Goal: Task Accomplishment & Management: Manage account settings

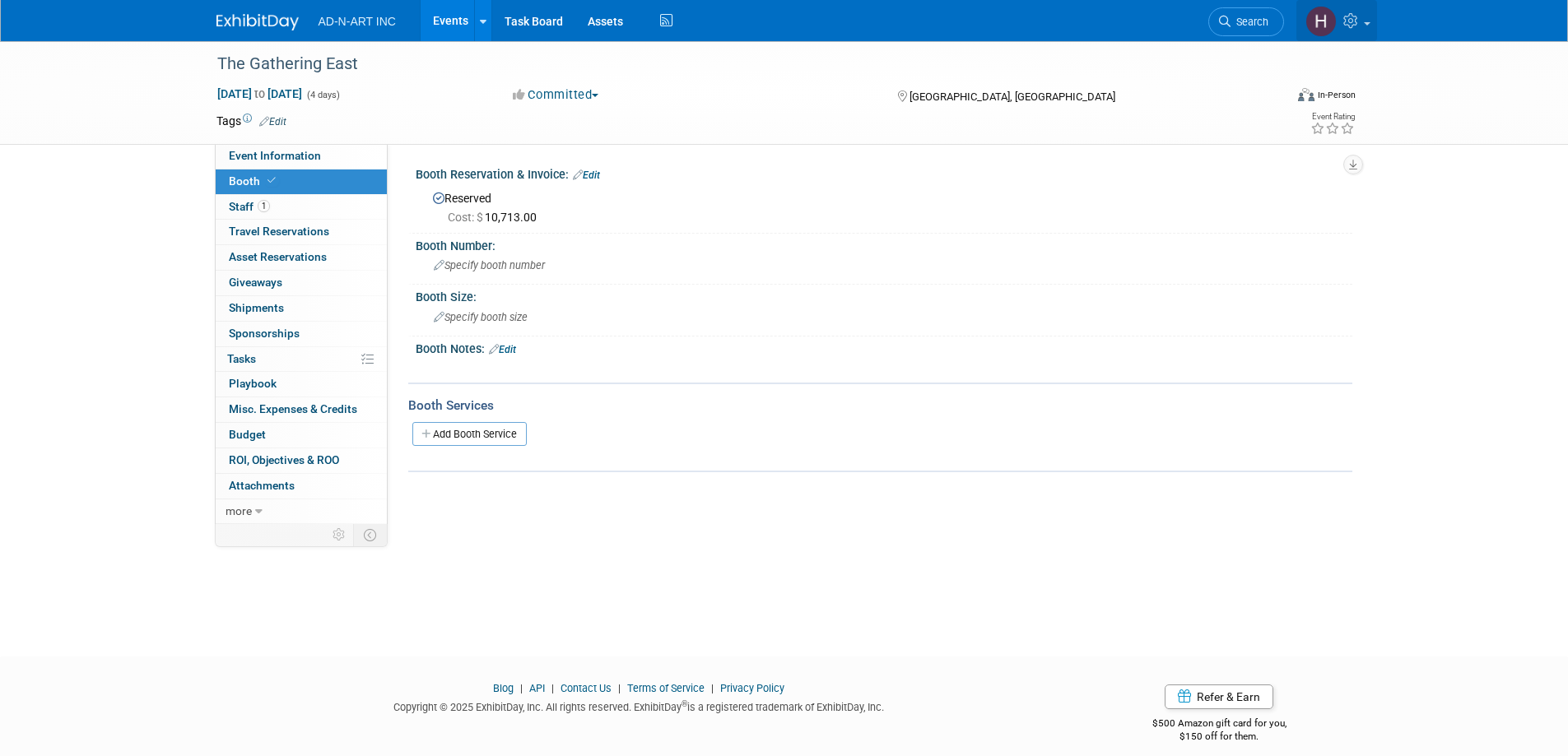
click at [1346, 21] on icon at bounding box center [1352, 21] width 19 height 15
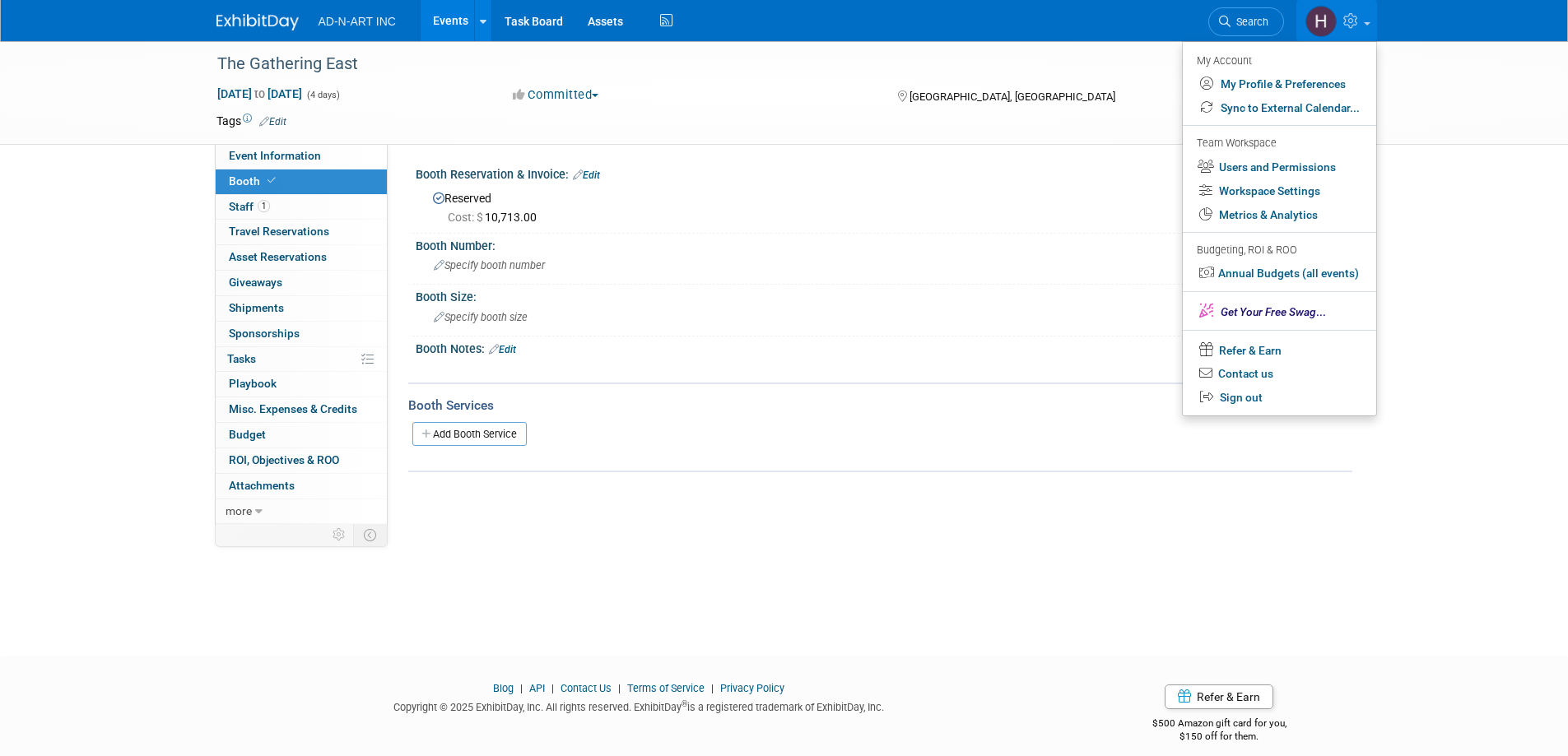
click at [1317, 17] on img at bounding box center [1320, 21] width 31 height 31
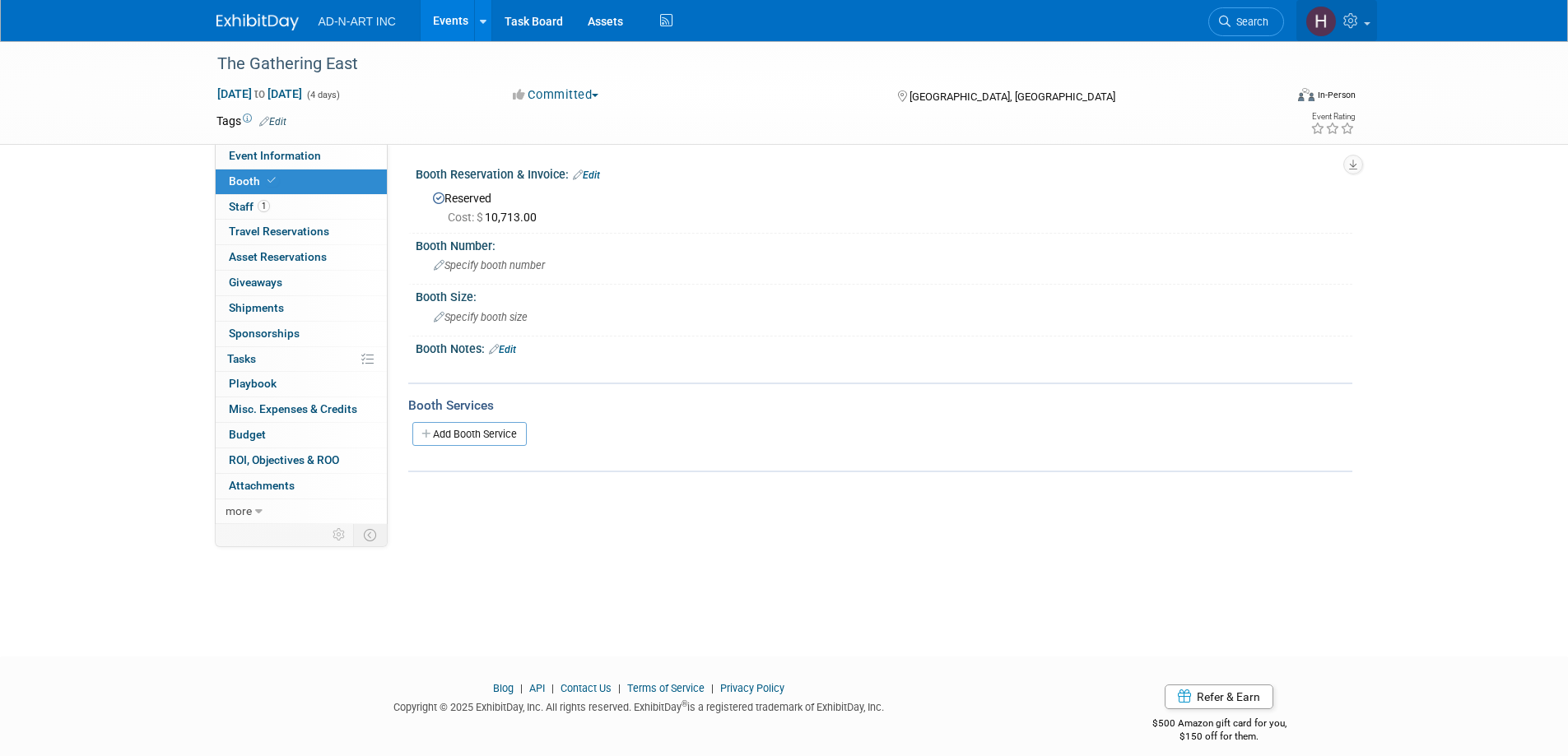
click at [1318, 22] on img at bounding box center [1320, 21] width 31 height 31
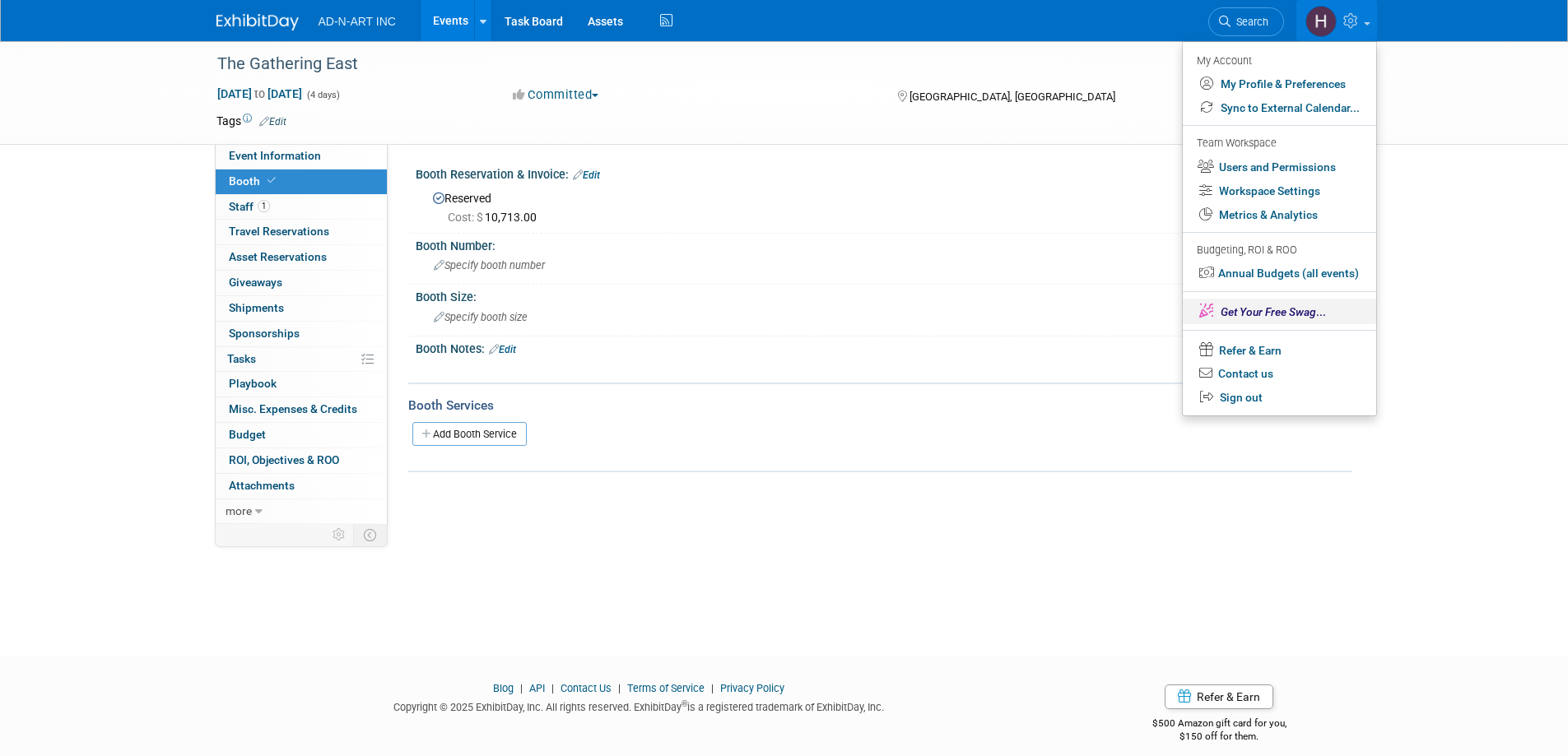
click at [1271, 315] on span "Get Your Free Swag" at bounding box center [1268, 311] width 96 height 13
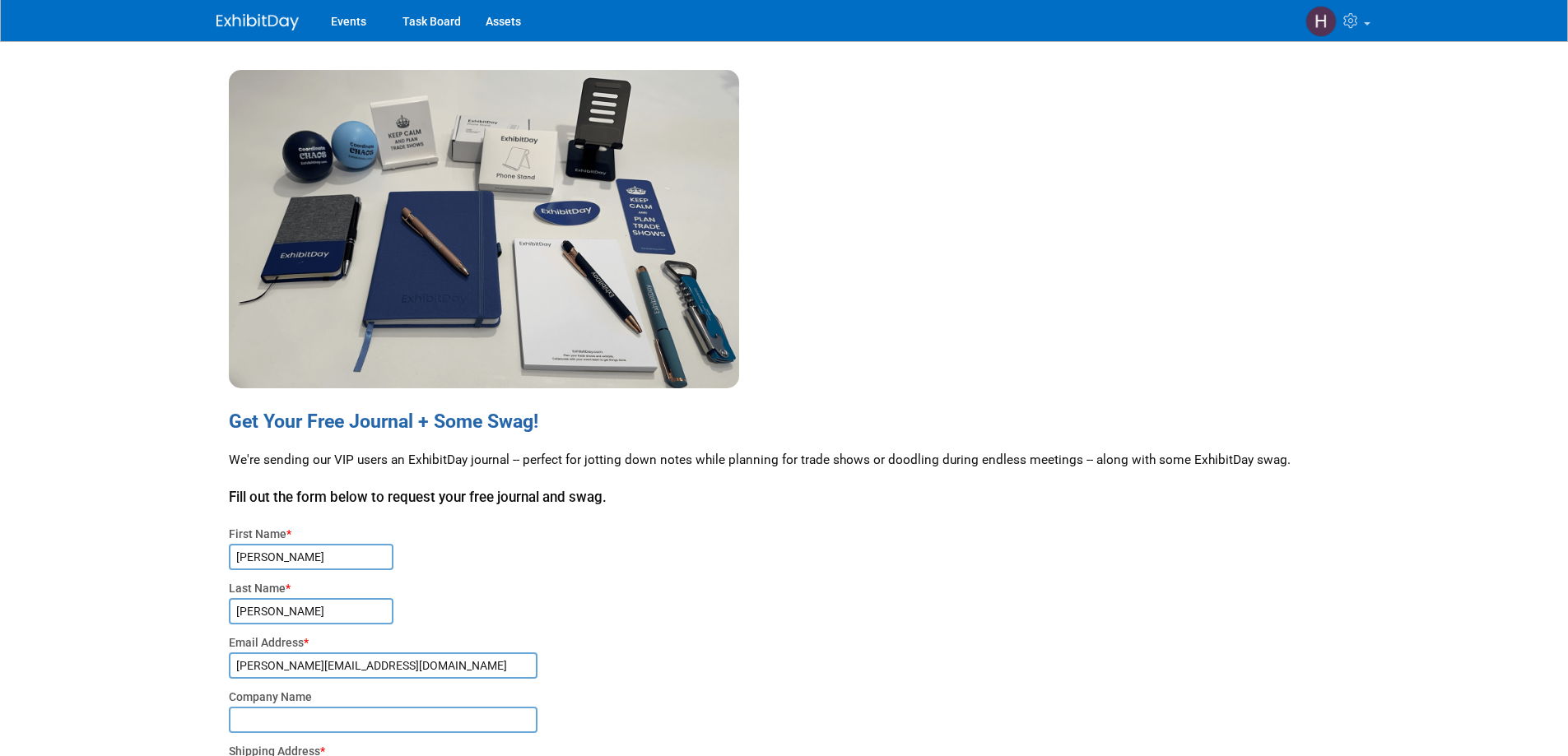
click at [977, 120] on div at bounding box center [797, 229] width 1160 height 318
click at [1318, 25] on img at bounding box center [1320, 21] width 31 height 31
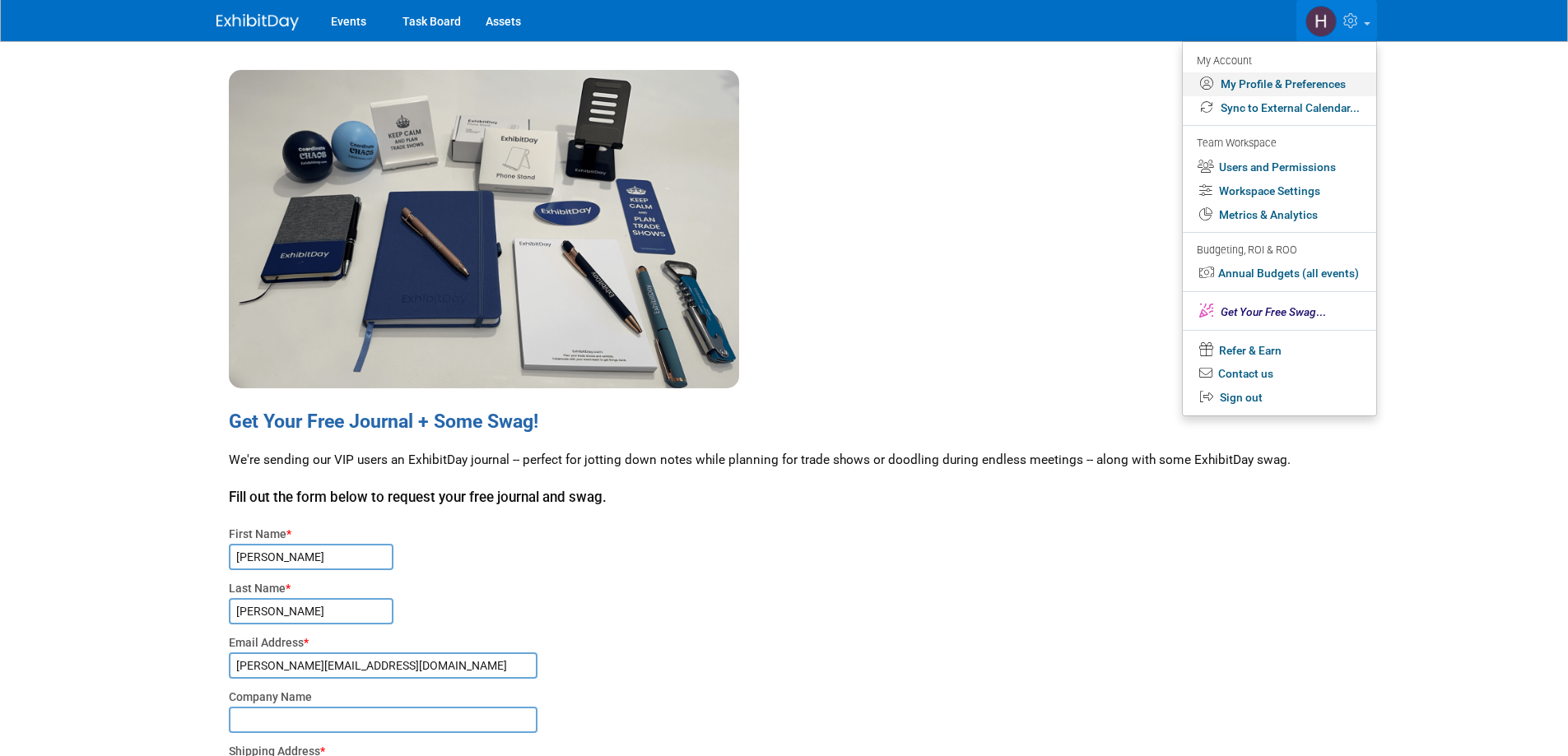
click at [1271, 81] on link "My Profile & Preferences" at bounding box center [1279, 83] width 193 height 23
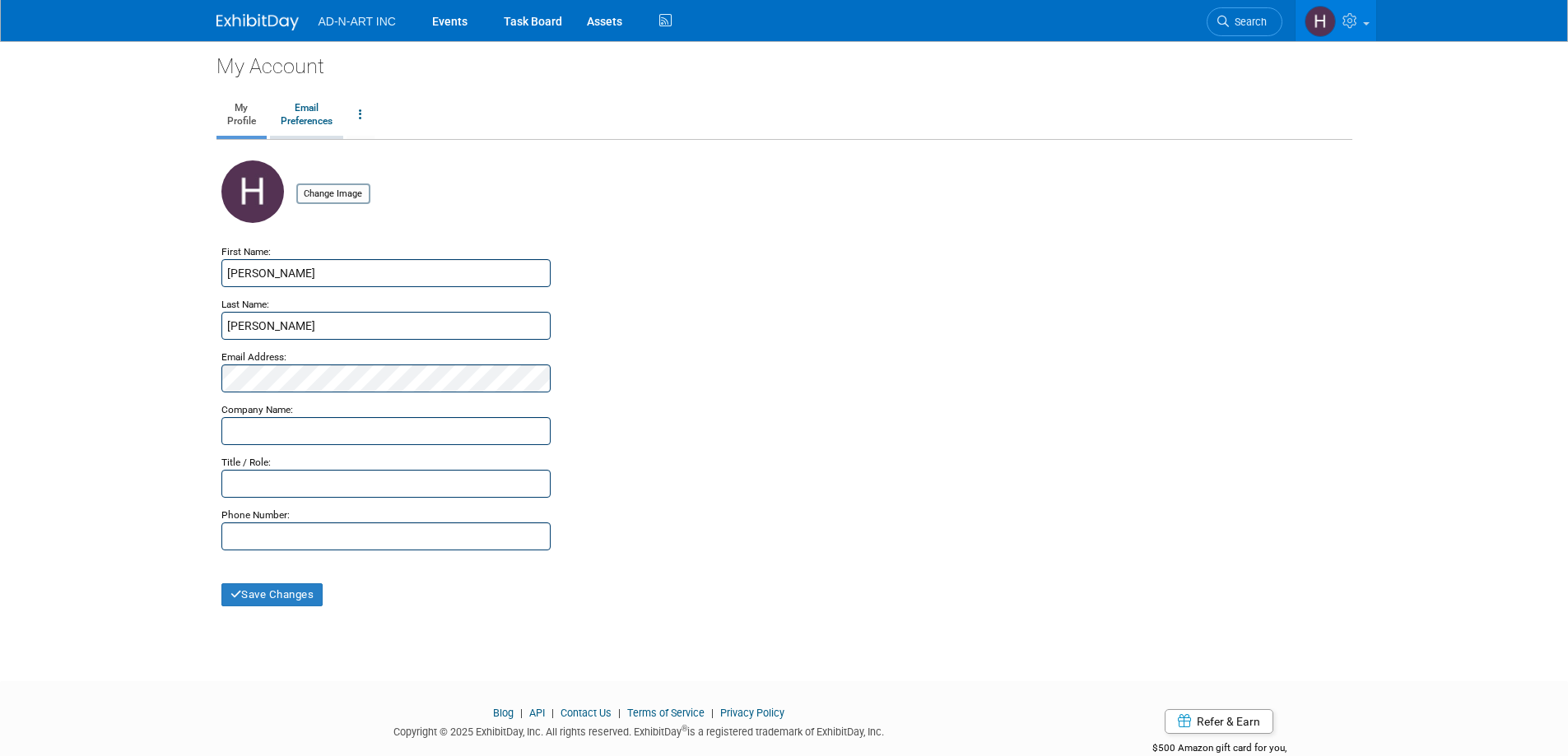
click at [305, 112] on link "Email Preferences" at bounding box center [307, 115] width 73 height 41
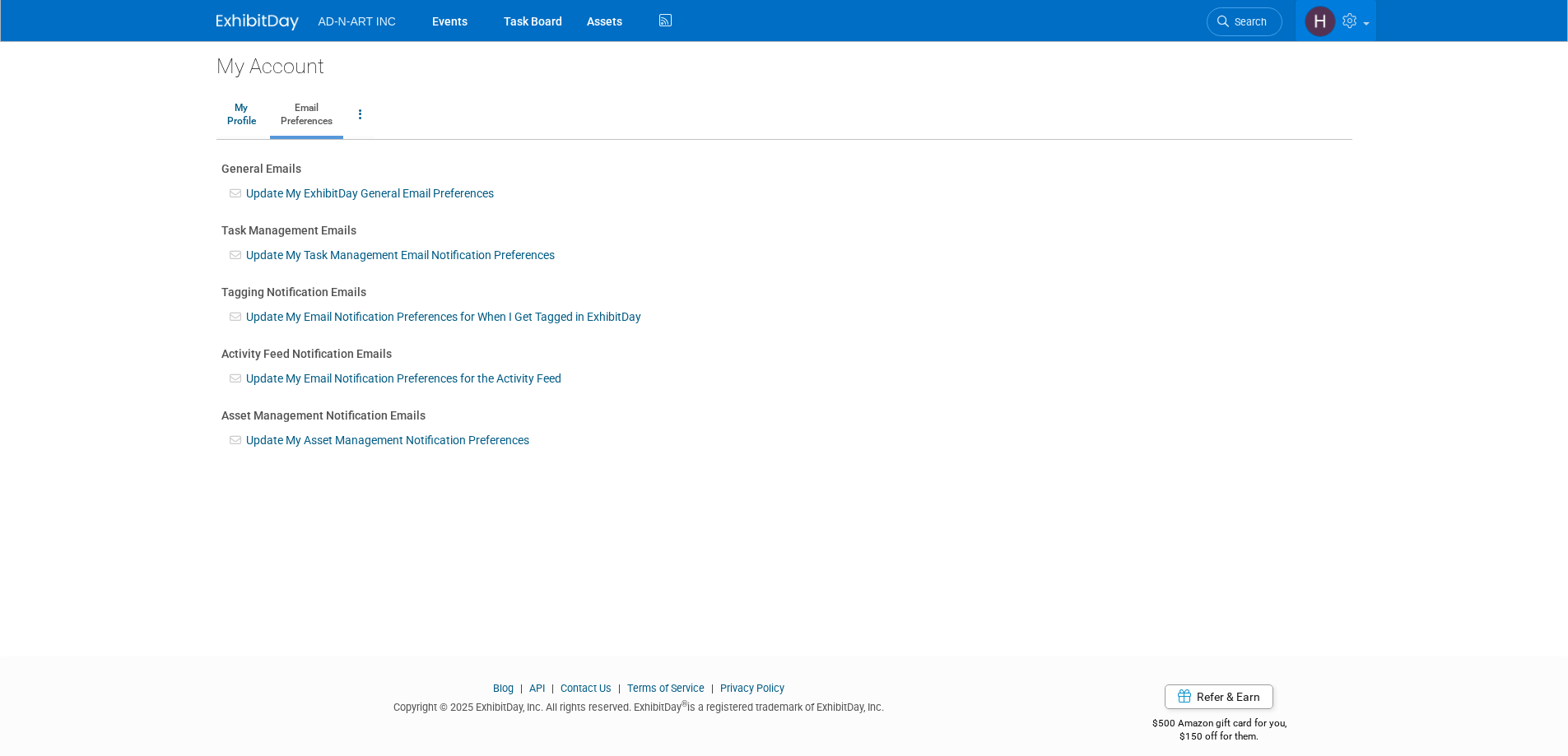
click at [1316, 21] on img at bounding box center [1319, 21] width 31 height 31
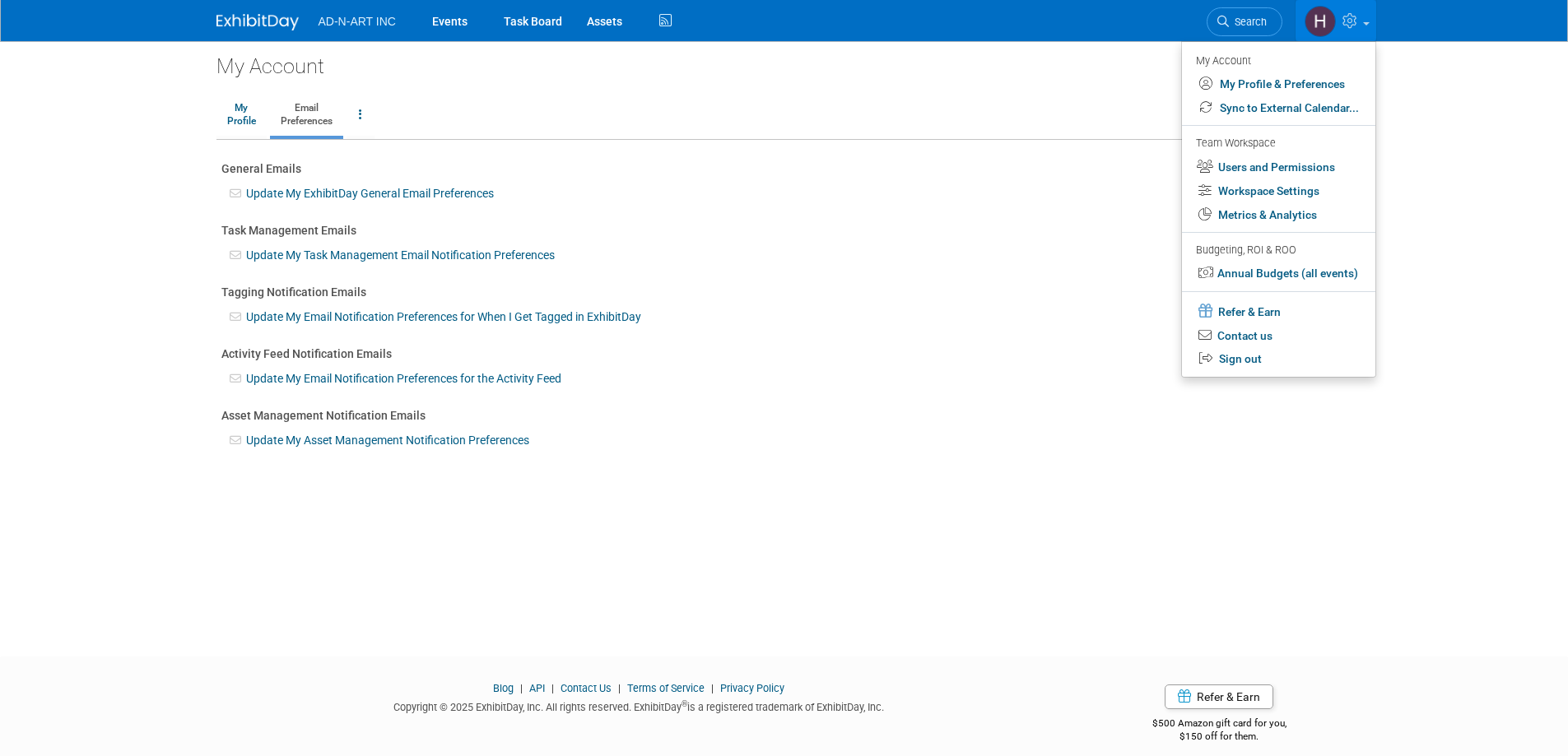
click at [1207, 59] on div "My Account" at bounding box center [1277, 59] width 163 height 20
click at [1243, 82] on link "My Profile & Preferences" at bounding box center [1278, 83] width 193 height 23
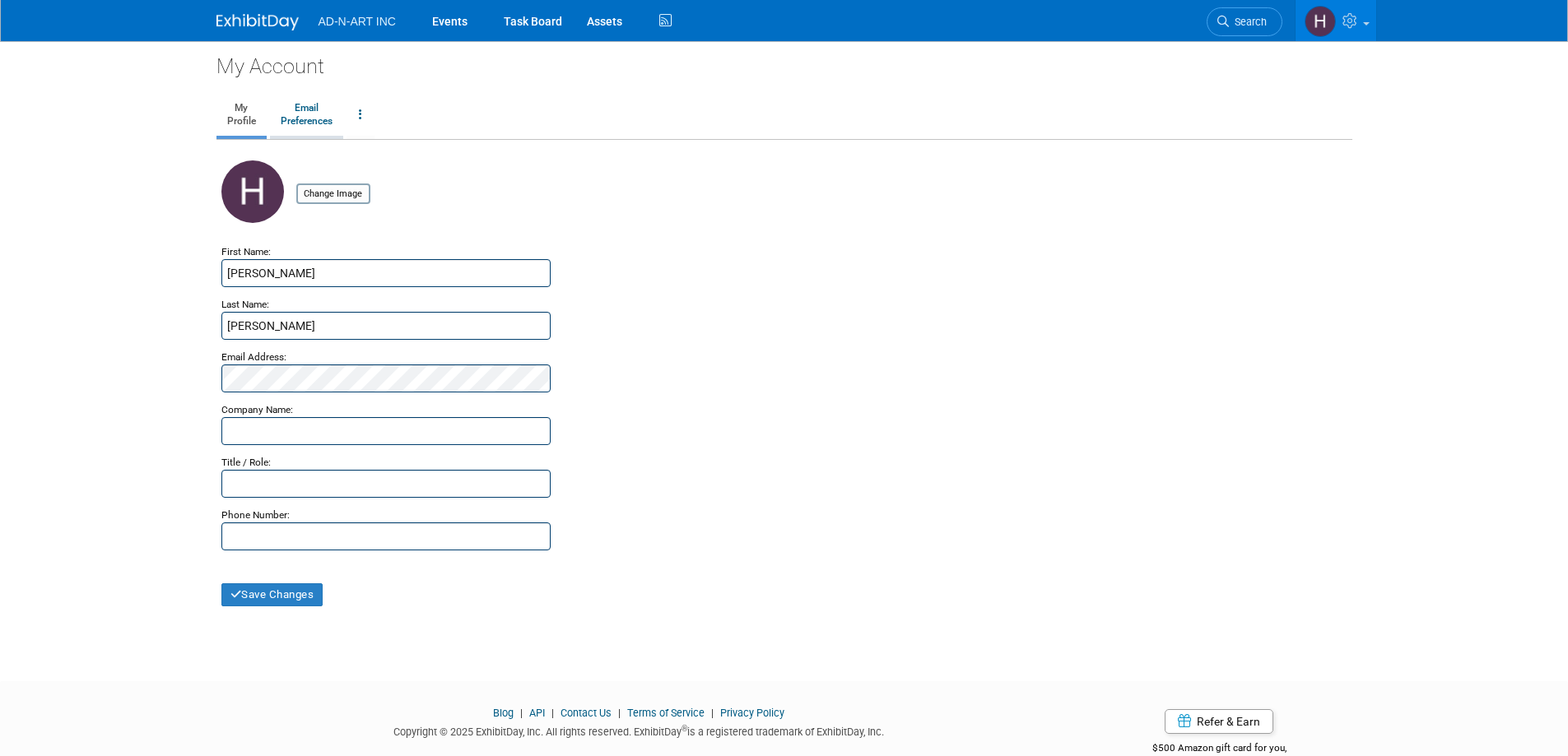
click at [297, 115] on link "Email Preferences" at bounding box center [307, 115] width 73 height 41
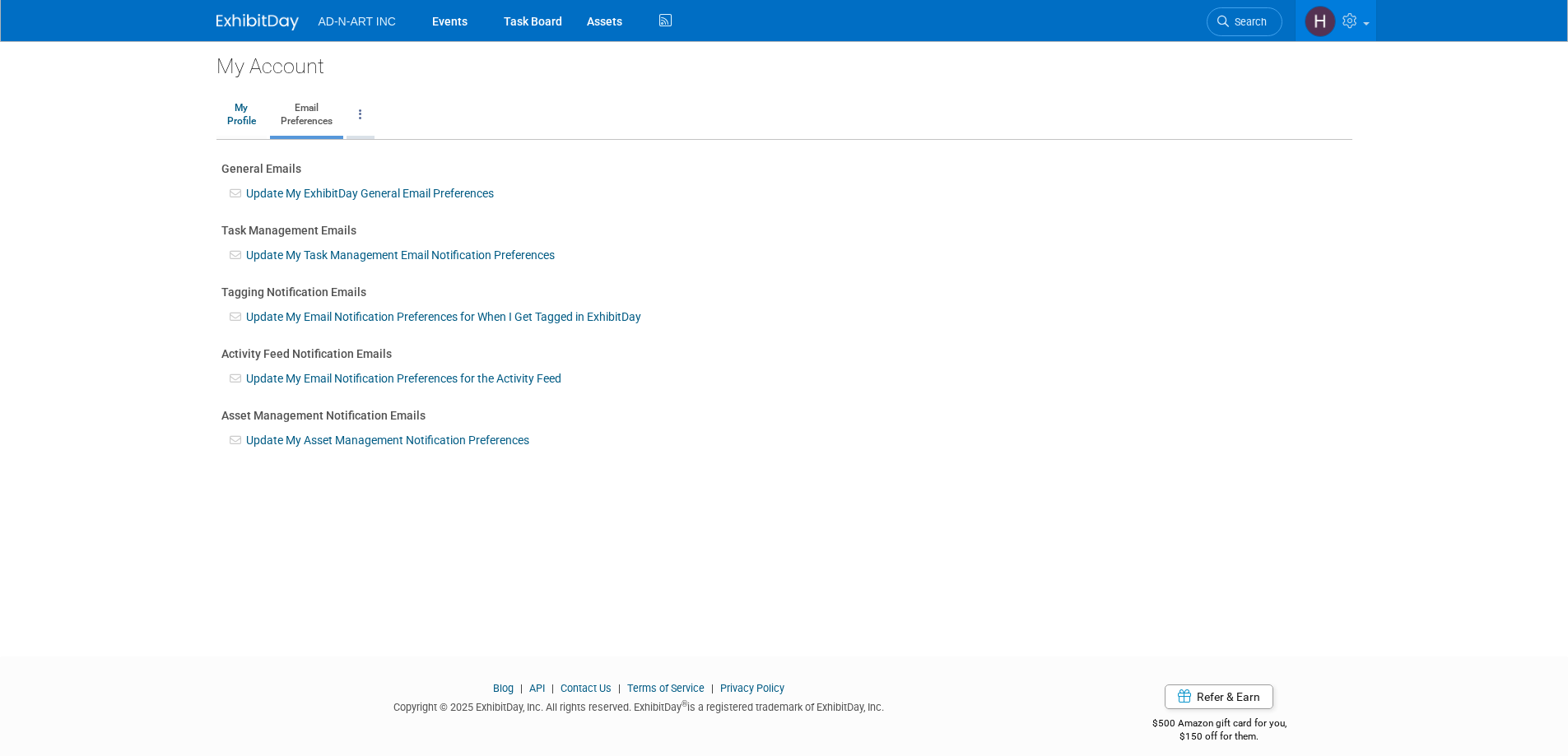
click at [371, 114] on link at bounding box center [360, 115] width 28 height 41
click at [710, 171] on div "General Emails" at bounding box center [784, 169] width 1126 height 17
click at [238, 110] on link "My Profile" at bounding box center [241, 115] width 50 height 41
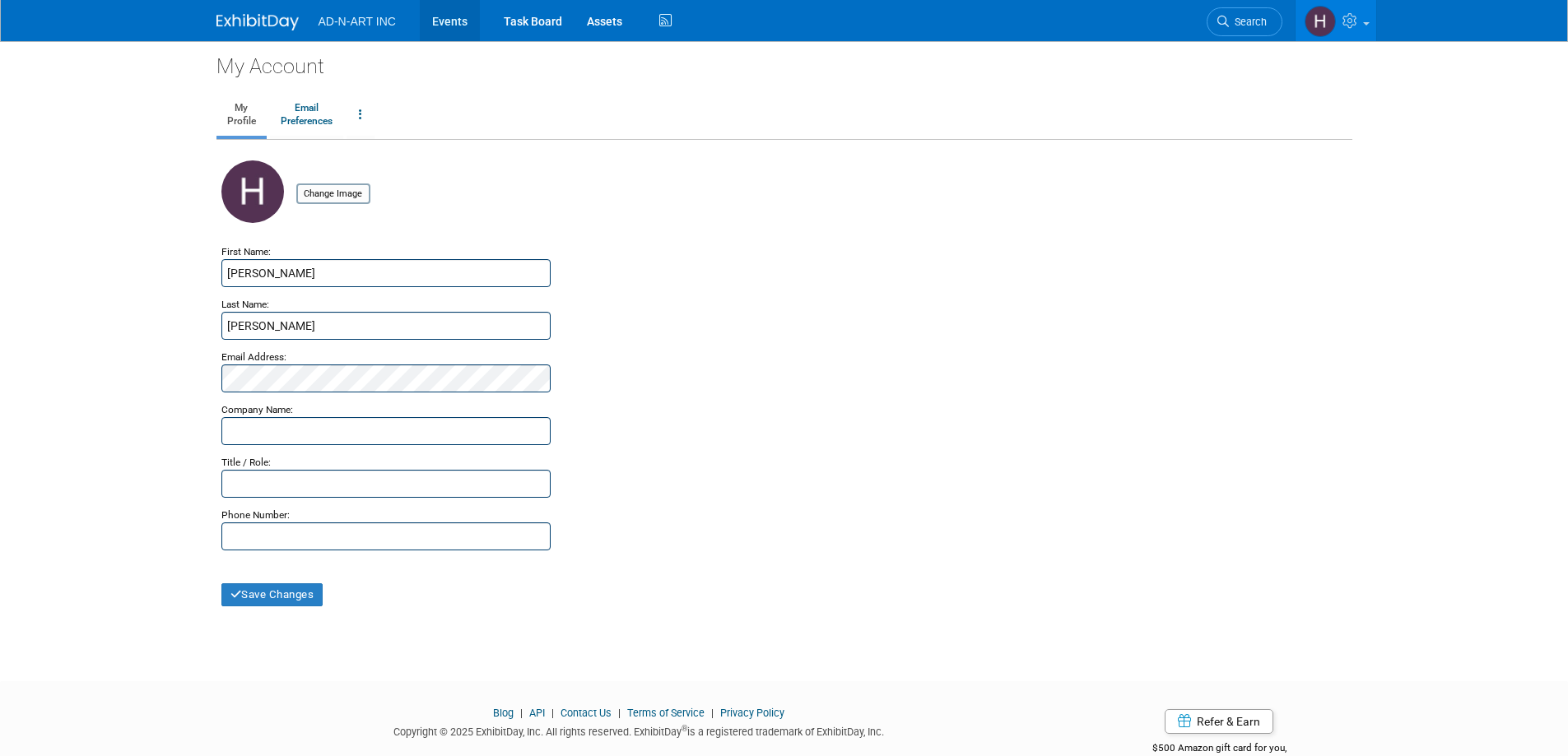
click at [449, 21] on link "Events" at bounding box center [449, 21] width 60 height 41
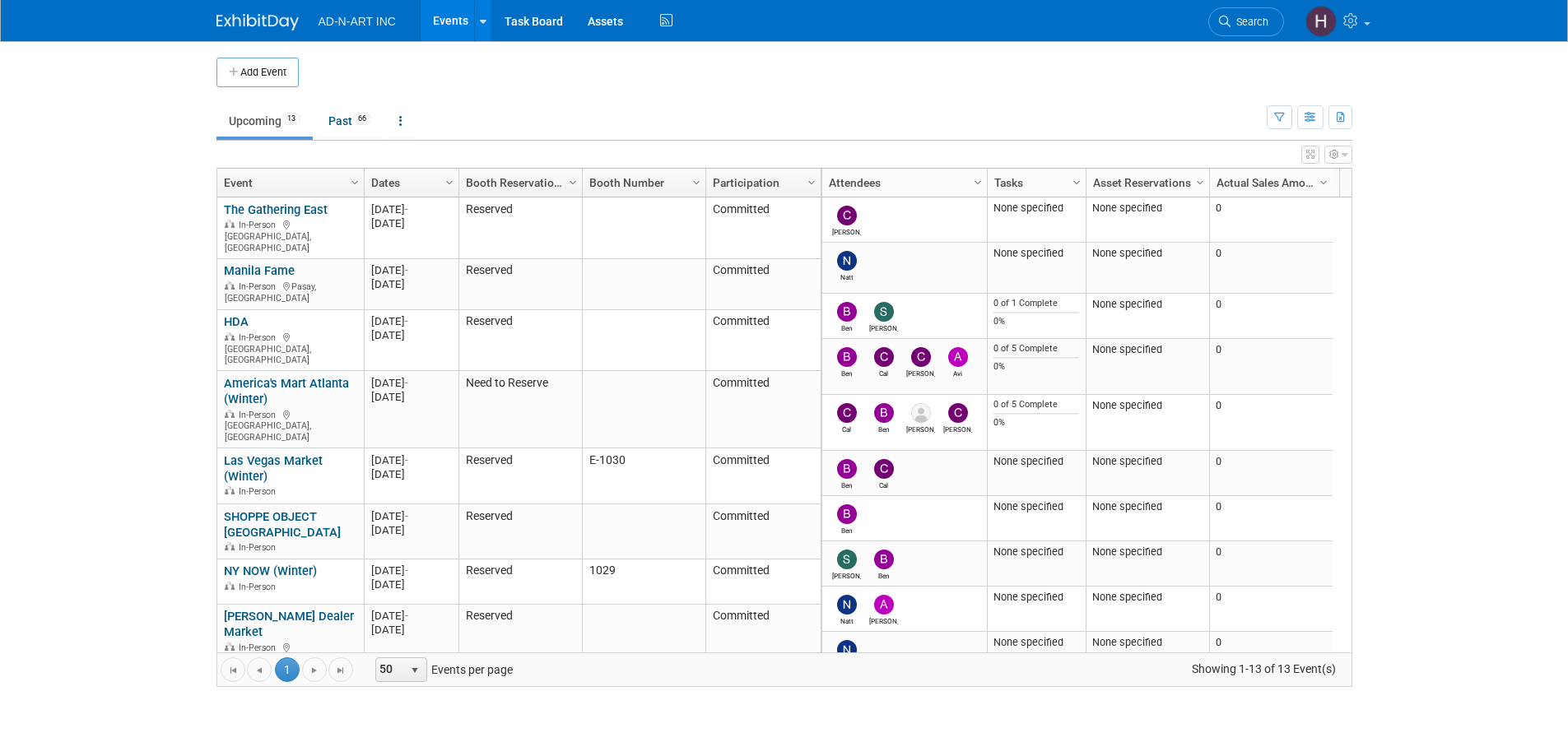
click at [238, 17] on img at bounding box center [258, 23] width 83 height 17
click at [342, 23] on span "AD-N-ART INC" at bounding box center [357, 22] width 77 height 13
click at [1354, 25] on icon at bounding box center [1352, 21] width 19 height 15
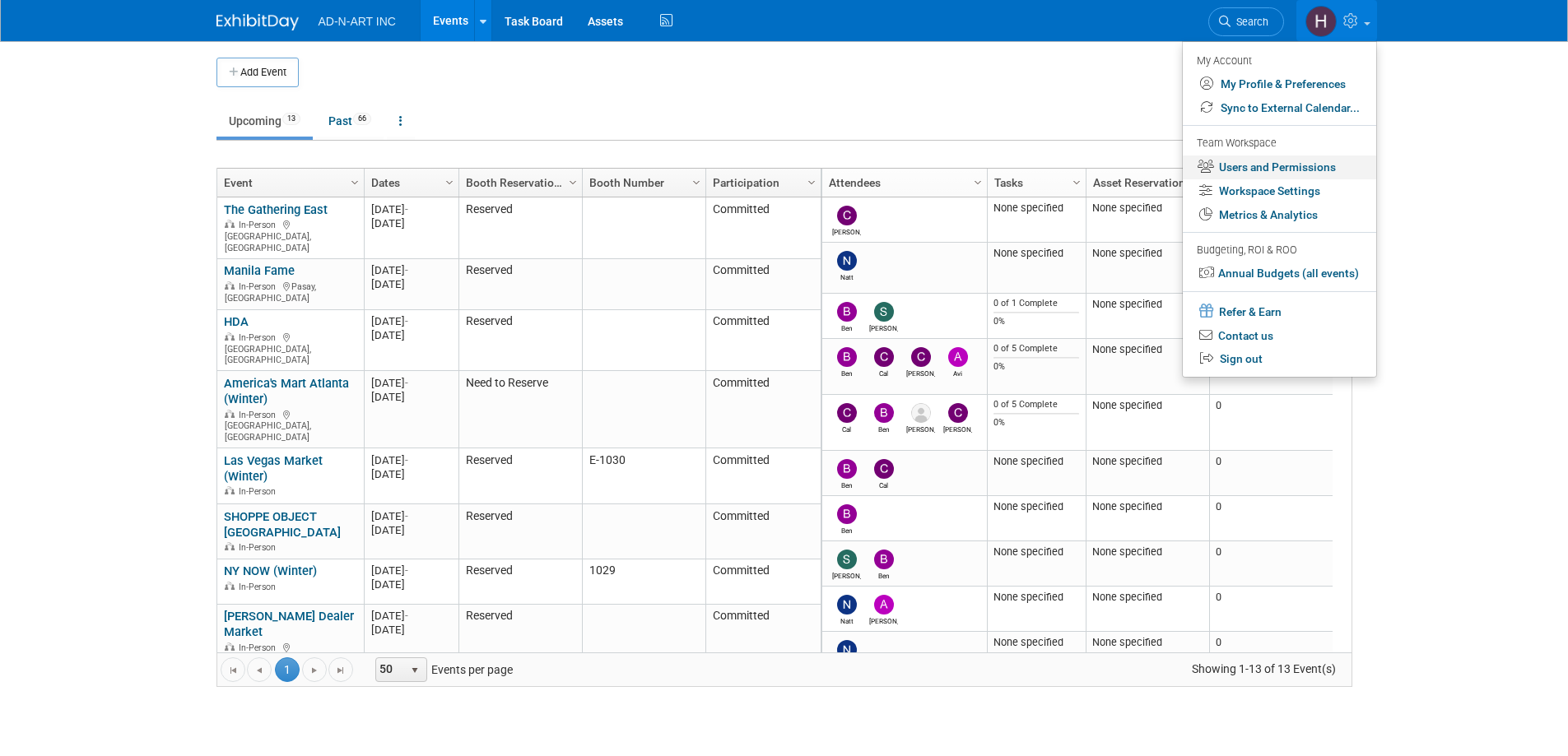
click at [1313, 165] on link "Users and Permissions" at bounding box center [1279, 167] width 193 height 23
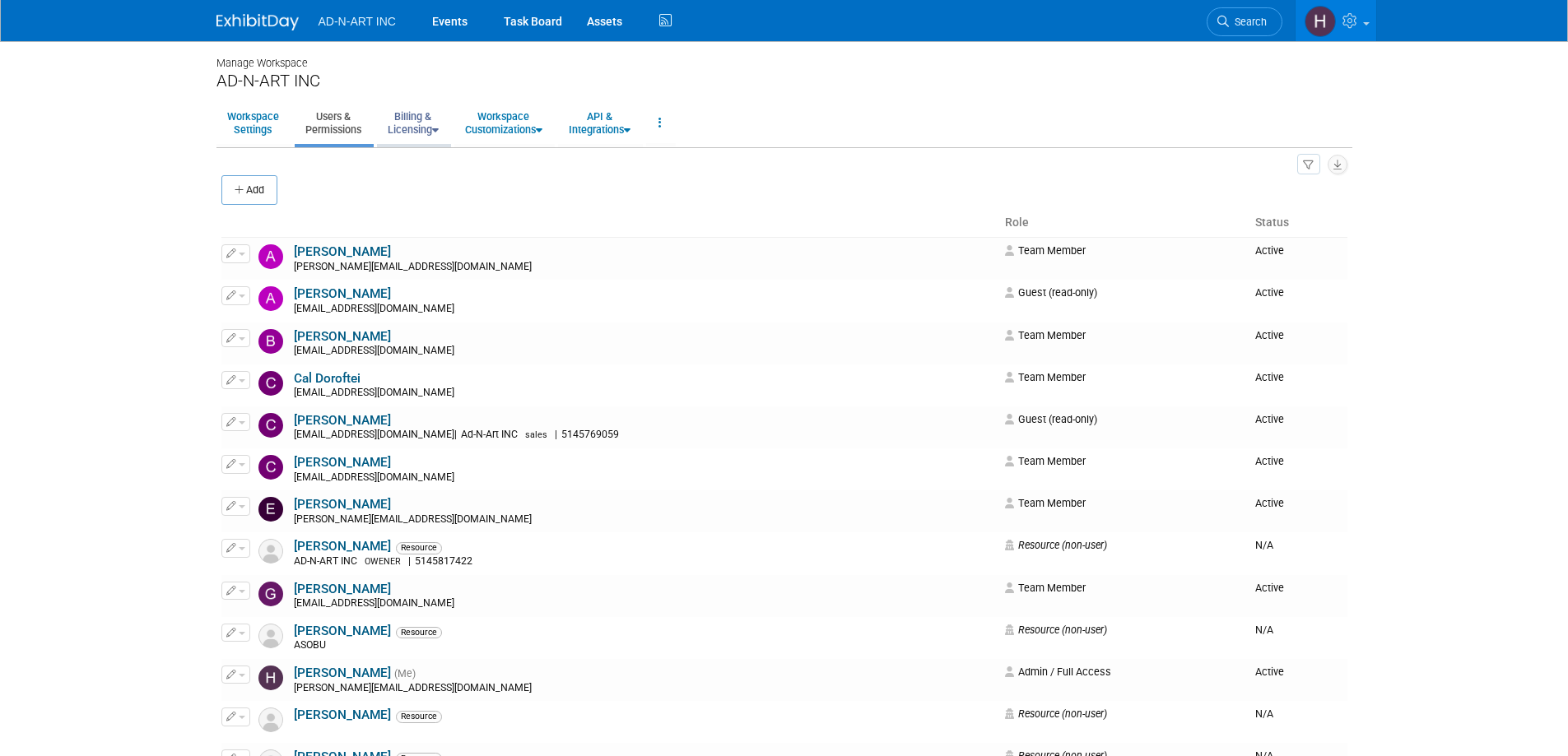
click at [408, 131] on link "Billing & Licensing" at bounding box center [413, 123] width 72 height 40
click at [418, 208] on link "Payment Receipts" at bounding box center [451, 209] width 149 height 24
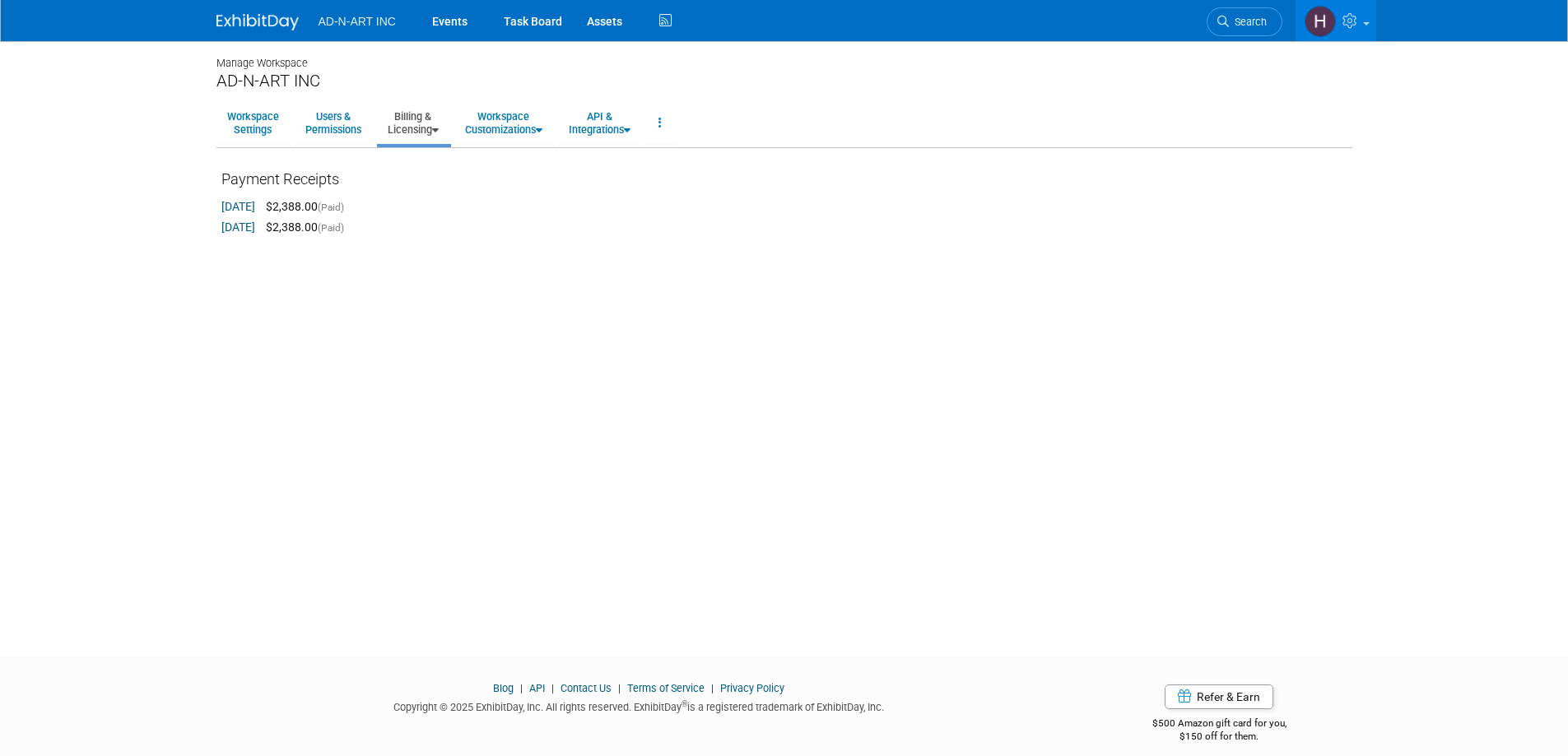
click at [243, 206] on link "[DATE]" at bounding box center [238, 206] width 34 height 13
